Goal: Navigation & Orientation: Find specific page/section

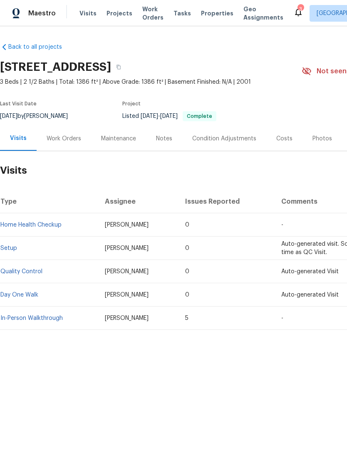
click at [66, 143] on div "Work Orders" at bounding box center [64, 138] width 55 height 25
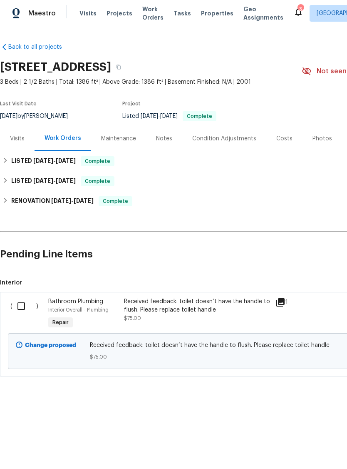
click at [16, 144] on div "Visits" at bounding box center [17, 138] width 35 height 25
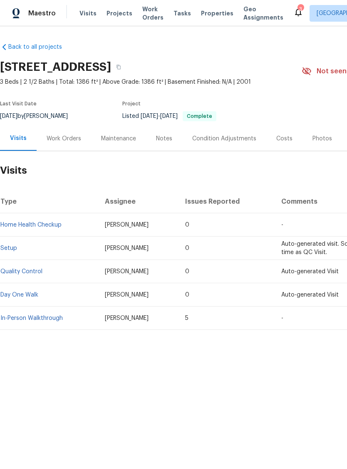
click at [164, 143] on div "Notes" at bounding box center [164, 138] width 36 height 25
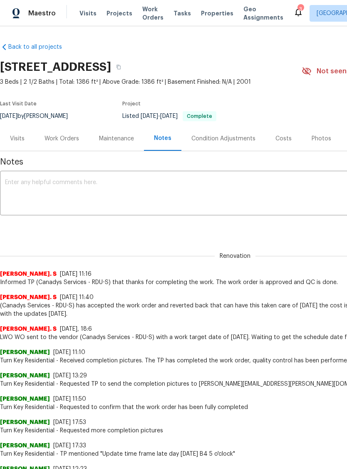
click at [287, 140] on div "Costs" at bounding box center [284, 139] width 16 height 8
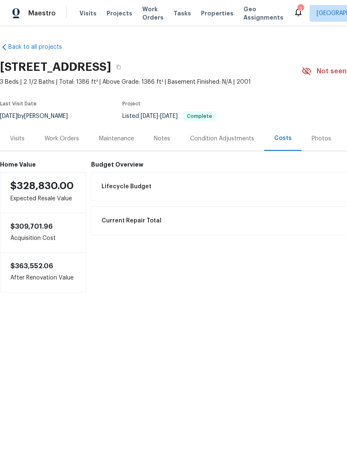
click at [324, 139] on div "Photos" at bounding box center [322, 139] width 20 height 8
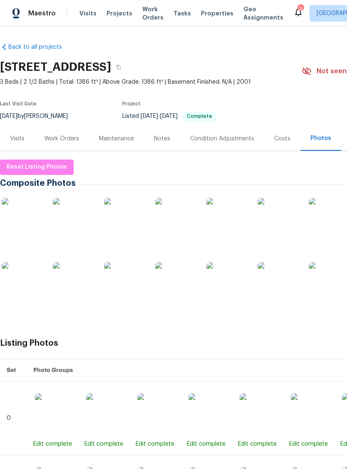
click at [229, 281] on img at bounding box center [228, 283] width 42 height 42
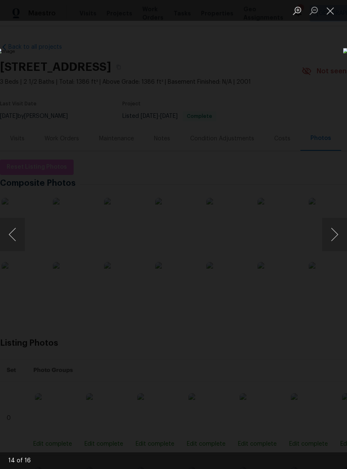
click at [330, 10] on button "Close lightbox" at bounding box center [330, 10] width 17 height 15
